Goal: Ask a question

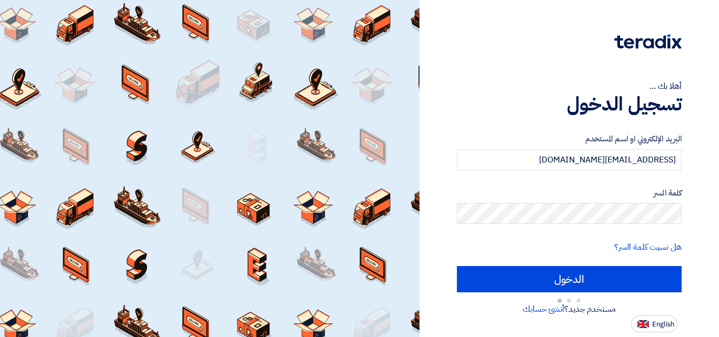
type input "Sign in"
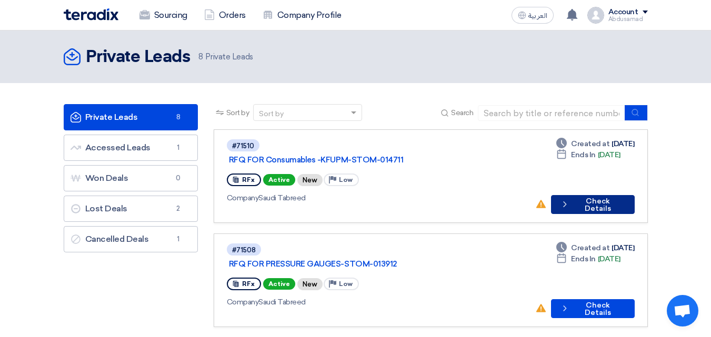
click at [597, 195] on button "Check details Check Details" at bounding box center [593, 204] width 84 height 19
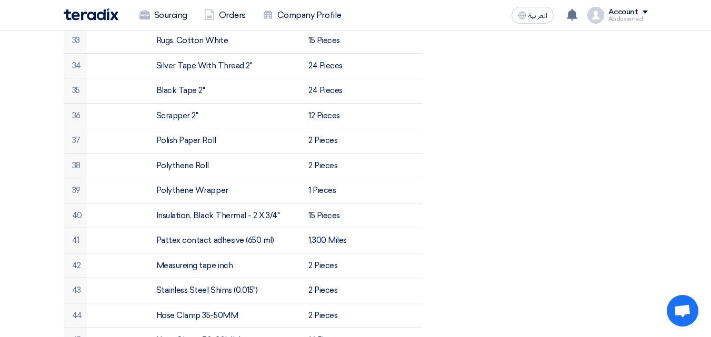
scroll to position [1420, 0]
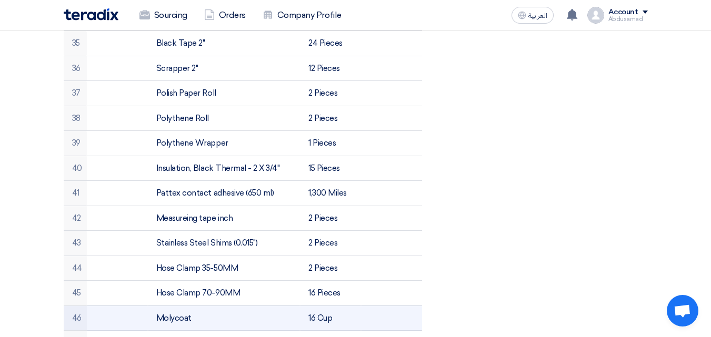
click at [198, 306] on td "Molycoat" at bounding box center [224, 318] width 152 height 25
drag, startPoint x: 191, startPoint y: 284, endPoint x: 153, endPoint y: 281, distance: 38.0
click at [153, 306] on td "Molycoat" at bounding box center [224, 318] width 152 height 25
copy td "Molycoat"
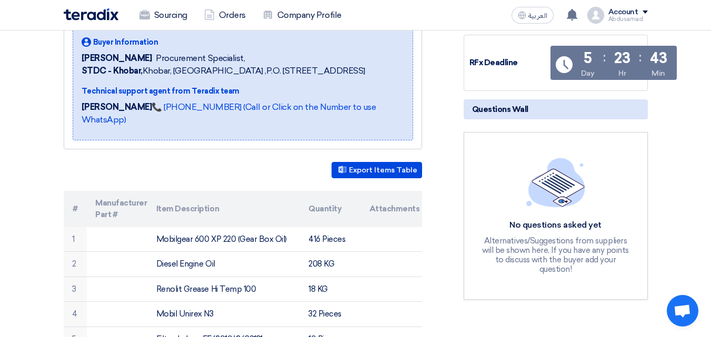
scroll to position [158, 0]
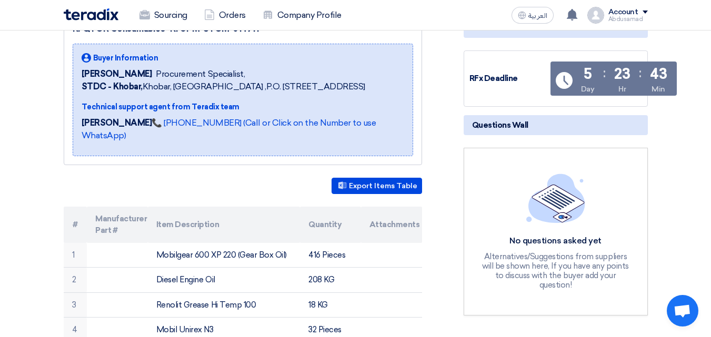
click at [554, 199] on img at bounding box center [555, 198] width 59 height 49
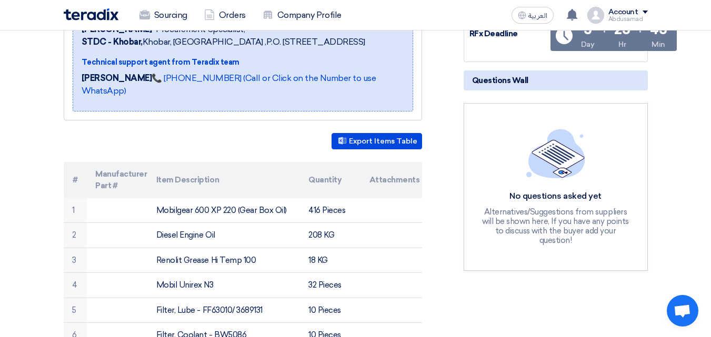
scroll to position [263, 0]
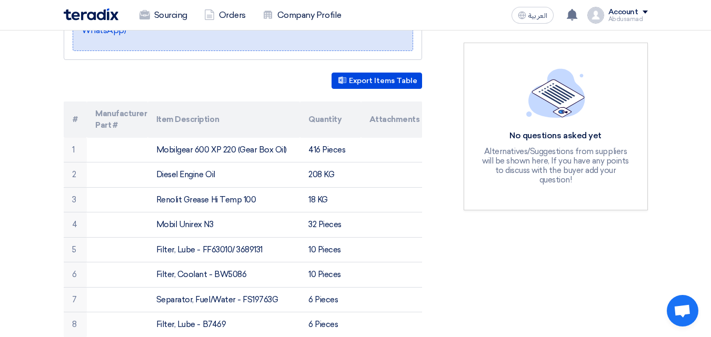
click at [549, 160] on div "Alternatives/Suggestions from suppliers will be shown here, If you have any poi…" at bounding box center [556, 166] width 154 height 38
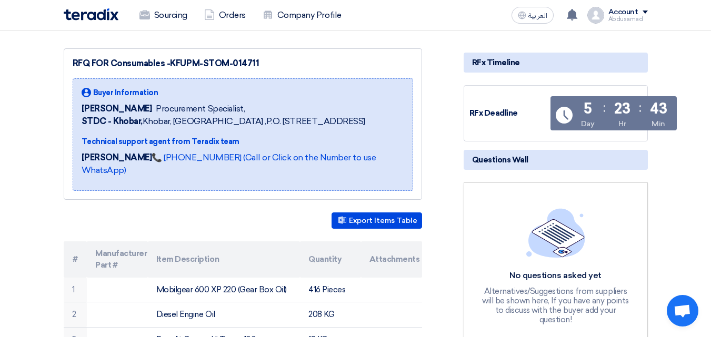
scroll to position [105, 0]
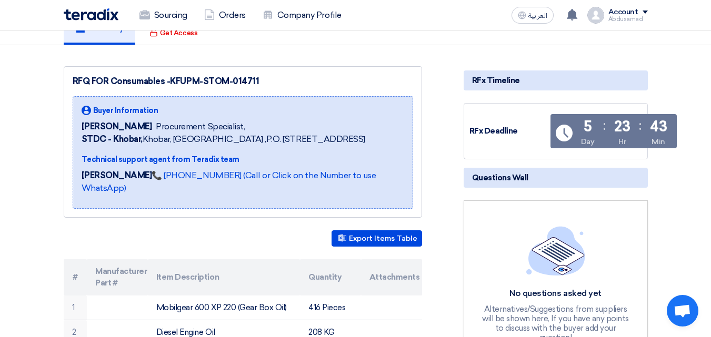
click at [517, 173] on span "Questions Wall" at bounding box center [500, 178] width 56 height 12
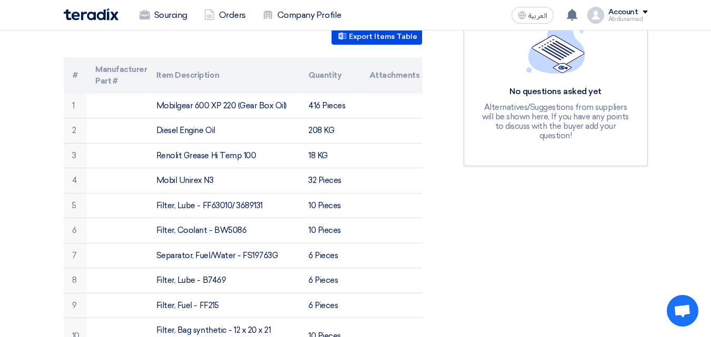
scroll to position [316, 0]
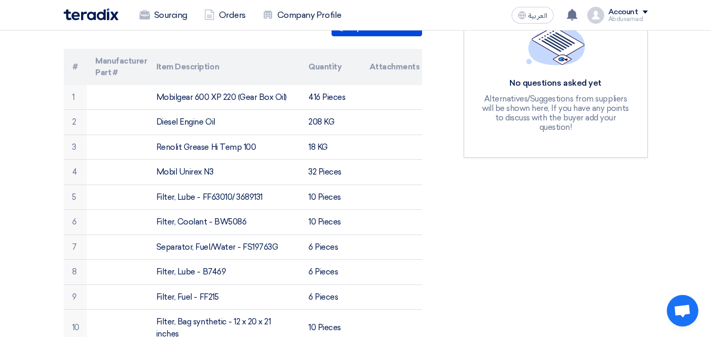
click at [561, 48] on img at bounding box center [555, 40] width 59 height 49
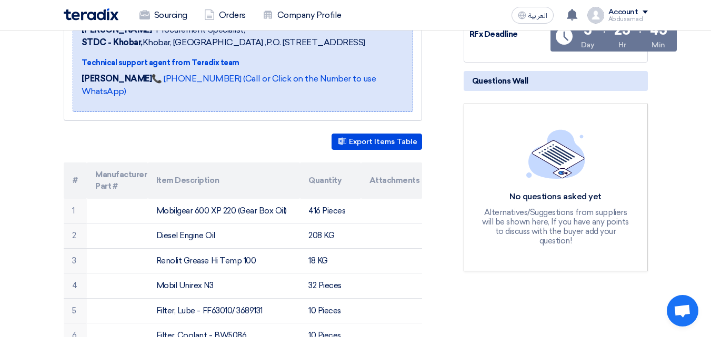
scroll to position [105, 0]
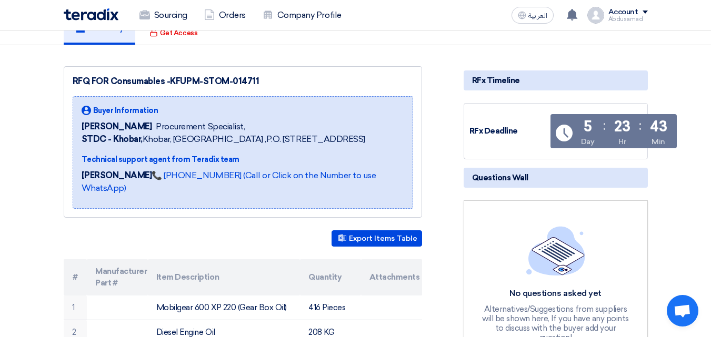
click at [582, 233] on img at bounding box center [555, 250] width 59 height 49
click at [615, 178] on h5 "Questions Wall" at bounding box center [555, 178] width 184 height 20
click at [604, 179] on h5 "Questions Wall" at bounding box center [555, 178] width 184 height 20
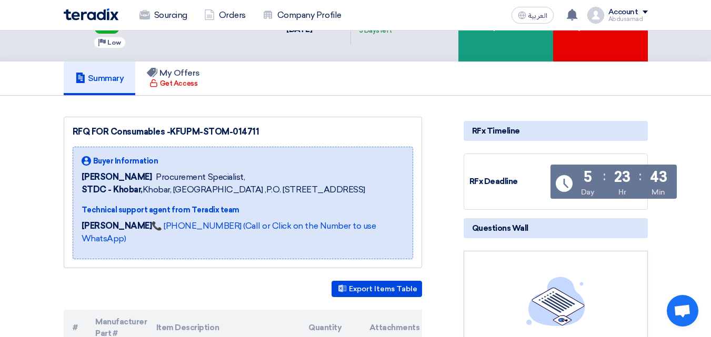
scroll to position [0, 0]
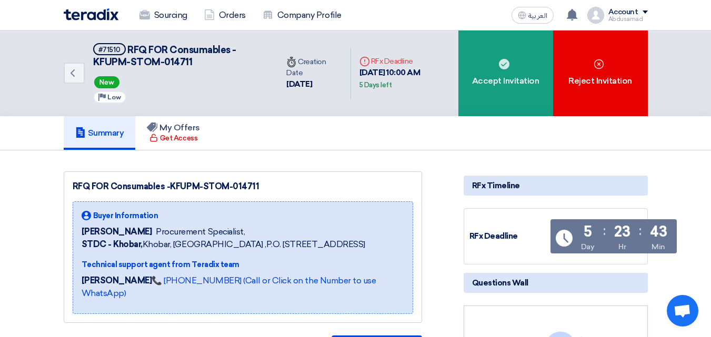
click at [518, 286] on span "Questions Wall" at bounding box center [500, 283] width 56 height 12
click at [519, 282] on span "Questions Wall" at bounding box center [500, 283] width 56 height 12
drag, startPoint x: 519, startPoint y: 282, endPoint x: 536, endPoint y: 285, distance: 16.4
click at [533, 285] on h5 "Questions Wall" at bounding box center [555, 283] width 184 height 20
click at [538, 282] on h5 "Questions Wall" at bounding box center [555, 283] width 184 height 20
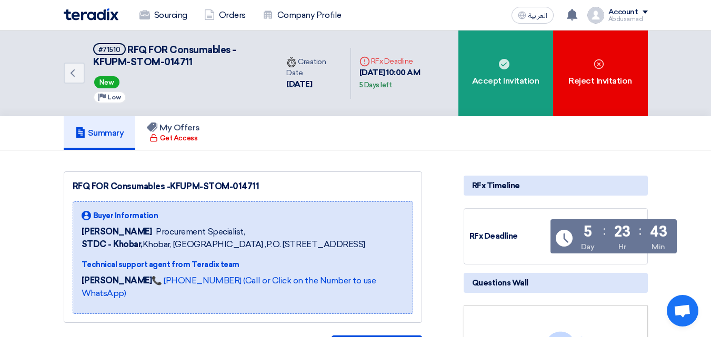
click at [538, 282] on h5 "Questions Wall" at bounding box center [555, 283] width 184 height 20
click at [575, 280] on h5 "Questions Wall" at bounding box center [555, 283] width 184 height 20
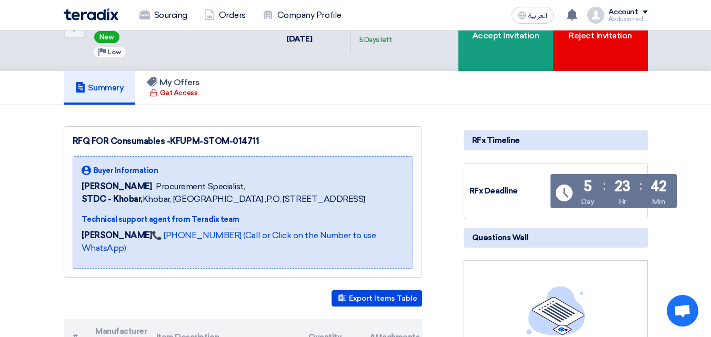
scroll to position [105, 0]
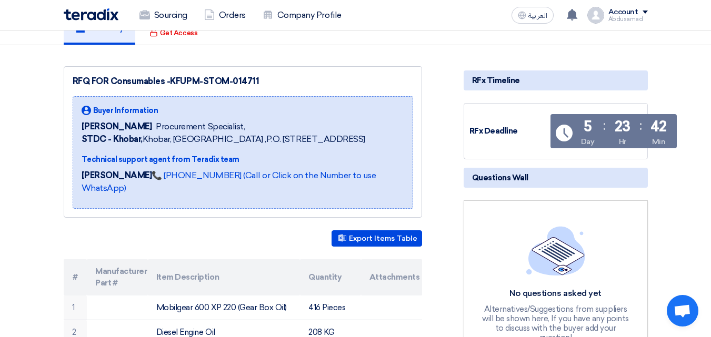
click at [568, 169] on h5 "Questions Wall" at bounding box center [555, 178] width 184 height 20
click at [568, 176] on h5 "Questions Wall" at bounding box center [555, 178] width 184 height 20
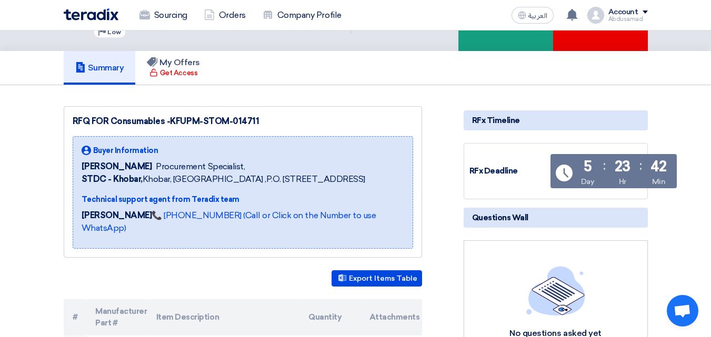
scroll to position [0, 0]
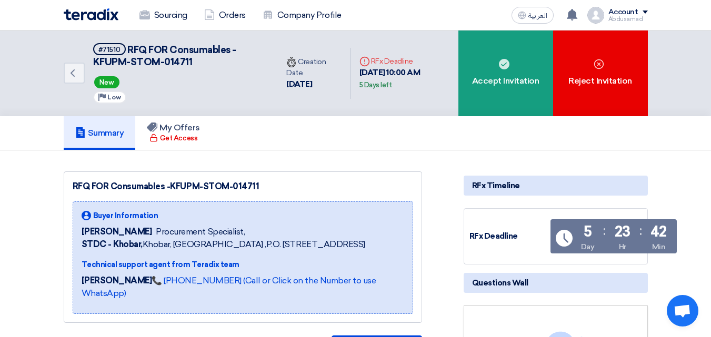
click at [116, 134] on h5 "Summary" at bounding box center [99, 133] width 49 height 11
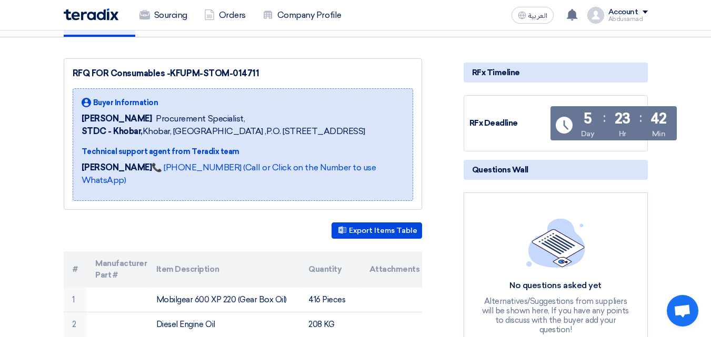
scroll to position [210, 0]
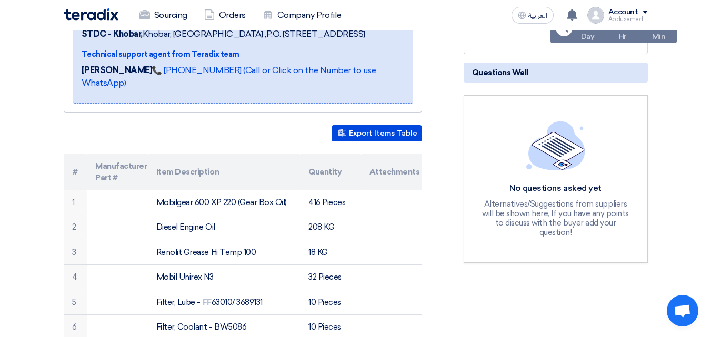
click at [492, 77] on span "Questions Wall" at bounding box center [500, 73] width 56 height 12
click at [494, 74] on span "Questions Wall" at bounding box center [500, 73] width 56 height 12
drag, startPoint x: 494, startPoint y: 74, endPoint x: 547, endPoint y: 77, distance: 52.7
click at [499, 74] on span "Questions Wall" at bounding box center [500, 73] width 56 height 12
click at [560, 81] on h5 "Questions Wall" at bounding box center [555, 73] width 184 height 20
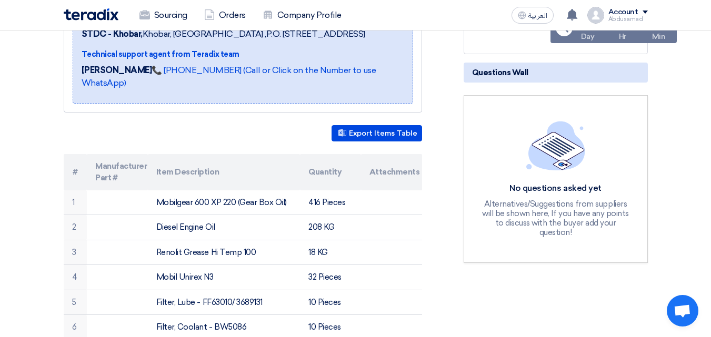
click at [685, 314] on span "Open chat" at bounding box center [681, 312] width 17 height 15
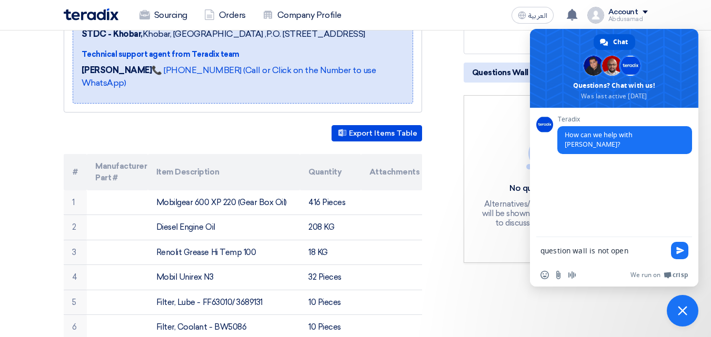
type textarea "question wall is not open?"
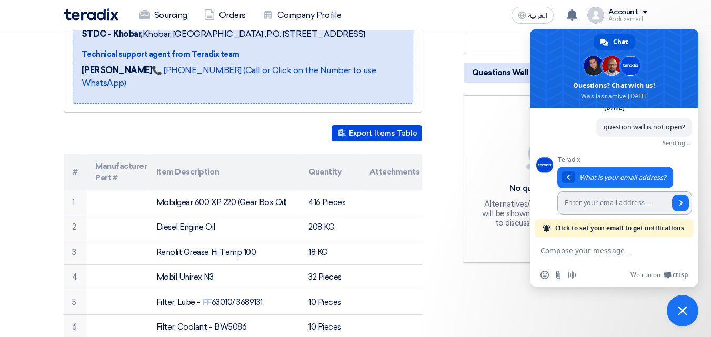
scroll to position [50, 0]
type input "[EMAIL_ADDRESS][DOMAIN_NAME]"
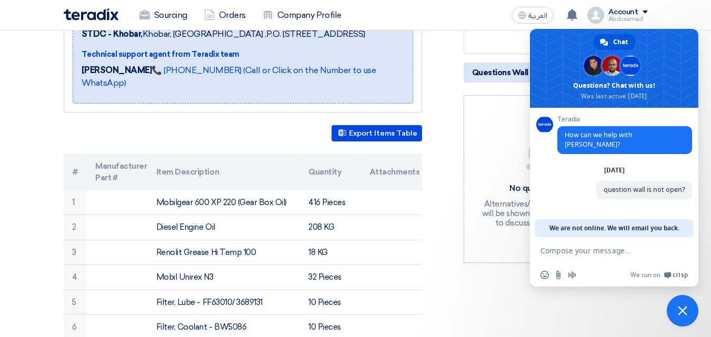
click at [679, 308] on span "Close chat" at bounding box center [682, 310] width 9 height 9
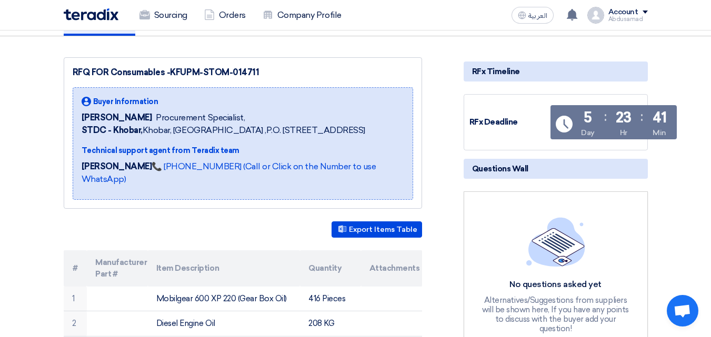
scroll to position [105, 0]
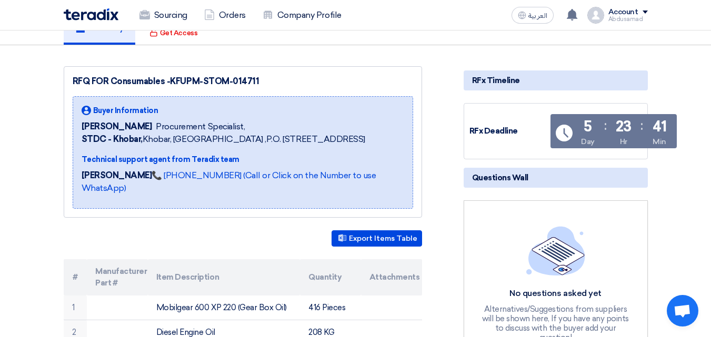
click at [567, 280] on div "No questions asked yet Alternatives/Suggestions from suppliers will be shown he…" at bounding box center [556, 284] width 154 height 116
click at [508, 180] on span "Questions Wall" at bounding box center [500, 178] width 56 height 12
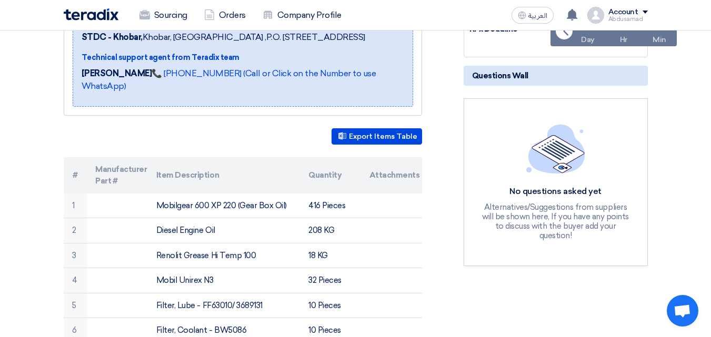
scroll to position [263, 0]
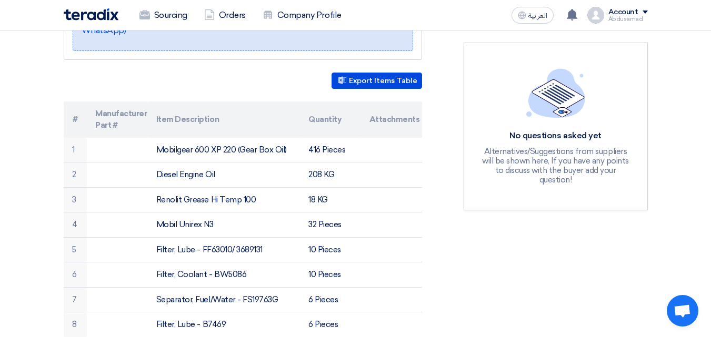
click at [562, 106] on img at bounding box center [555, 92] width 59 height 49
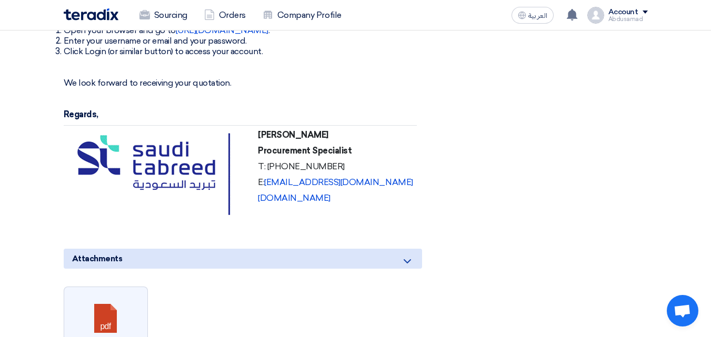
scroll to position [2893, 0]
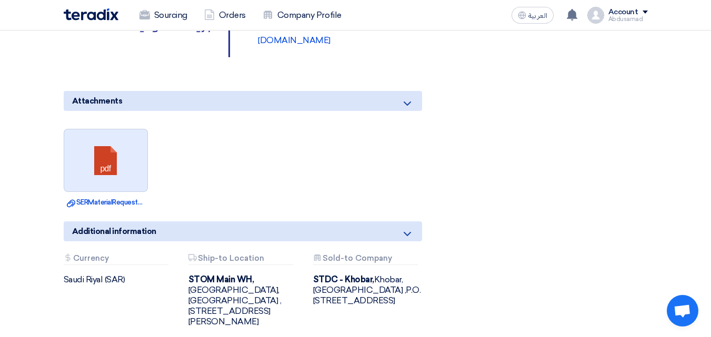
click at [108, 131] on link at bounding box center [106, 160] width 84 height 63
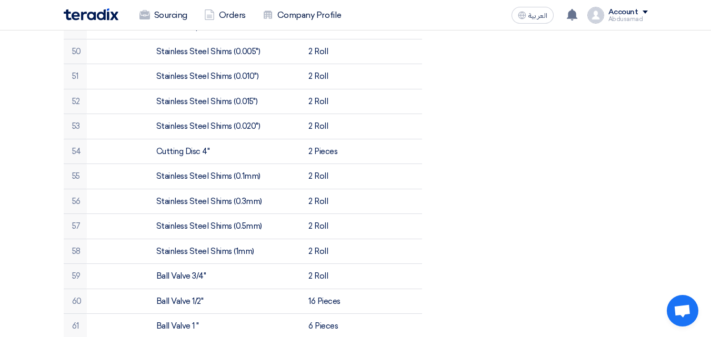
scroll to position [1683, 0]
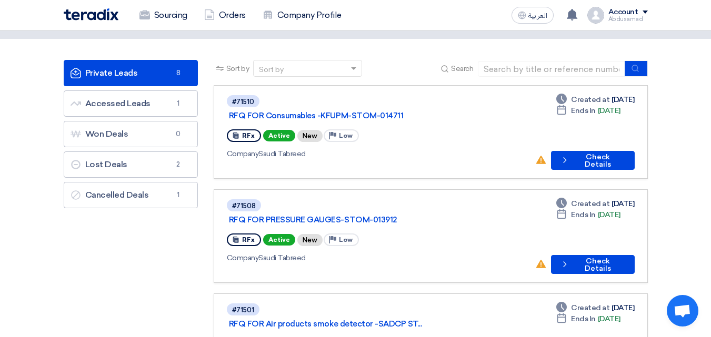
scroll to position [105, 0]
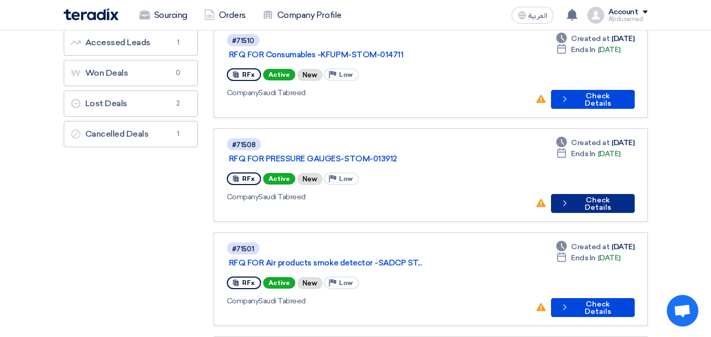
click at [589, 194] on button "Check details Check Details" at bounding box center [592, 203] width 83 height 19
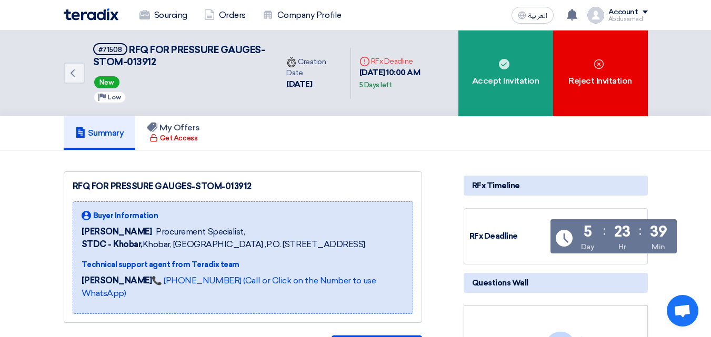
scroll to position [158, 0]
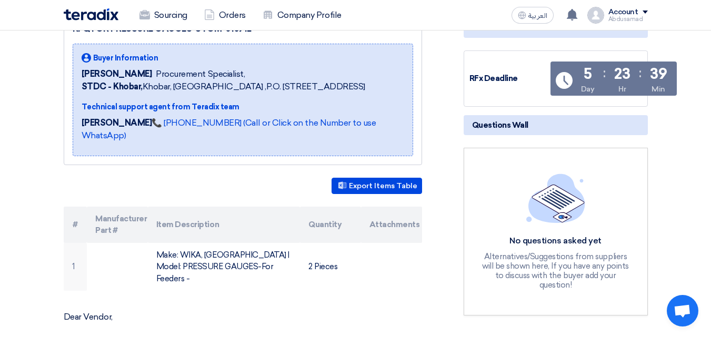
click at [553, 207] on img at bounding box center [555, 198] width 59 height 49
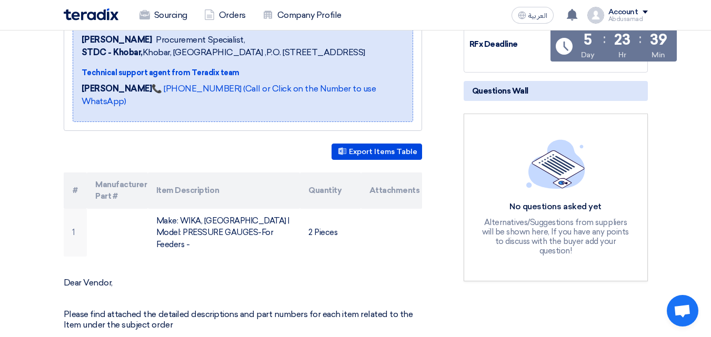
scroll to position [210, 0]
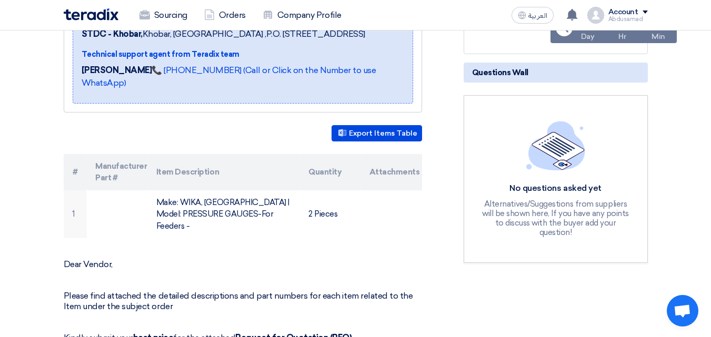
click at [501, 72] on span "Questions Wall" at bounding box center [500, 73] width 56 height 12
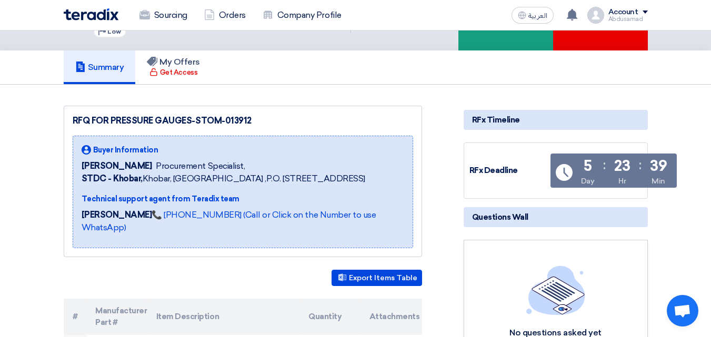
scroll to position [0, 0]
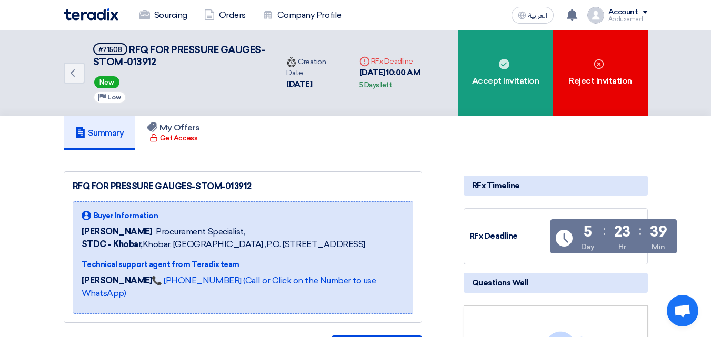
click at [509, 185] on div "RFx Timeline" at bounding box center [555, 186] width 184 height 20
drag, startPoint x: 512, startPoint y: 288, endPoint x: 526, endPoint y: 245, distance: 45.3
click at [513, 286] on span "Questions Wall" at bounding box center [500, 283] width 56 height 12
